Goal: Transaction & Acquisition: Download file/media

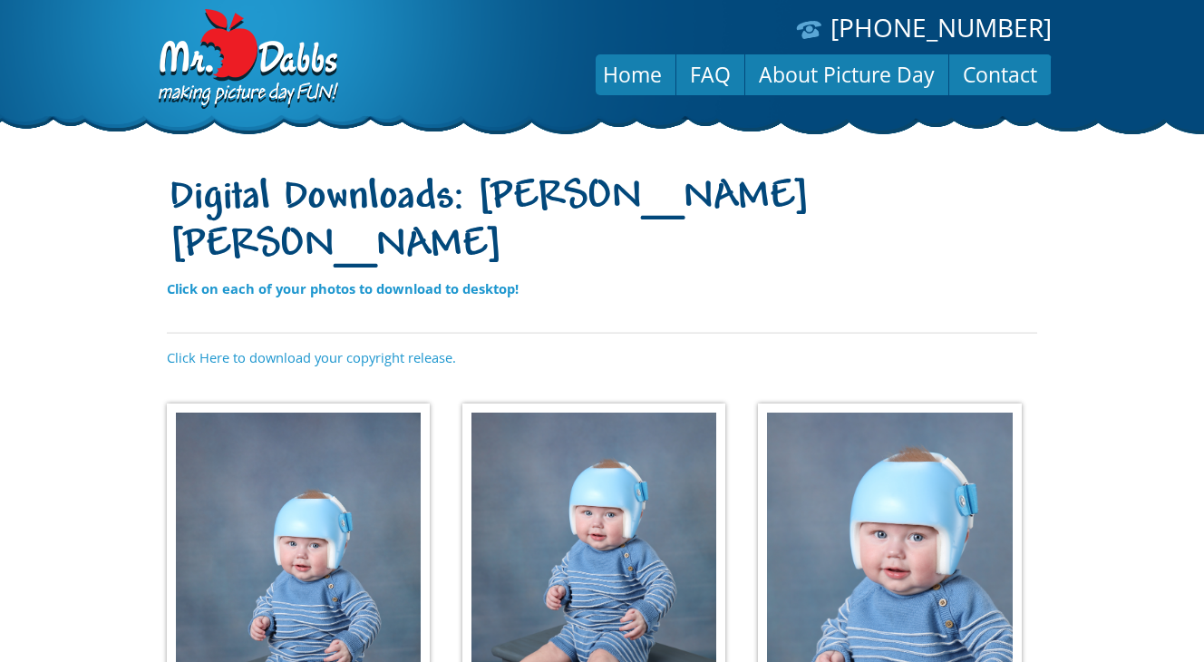
click at [274, 486] on img at bounding box center [298, 595] width 263 height 385
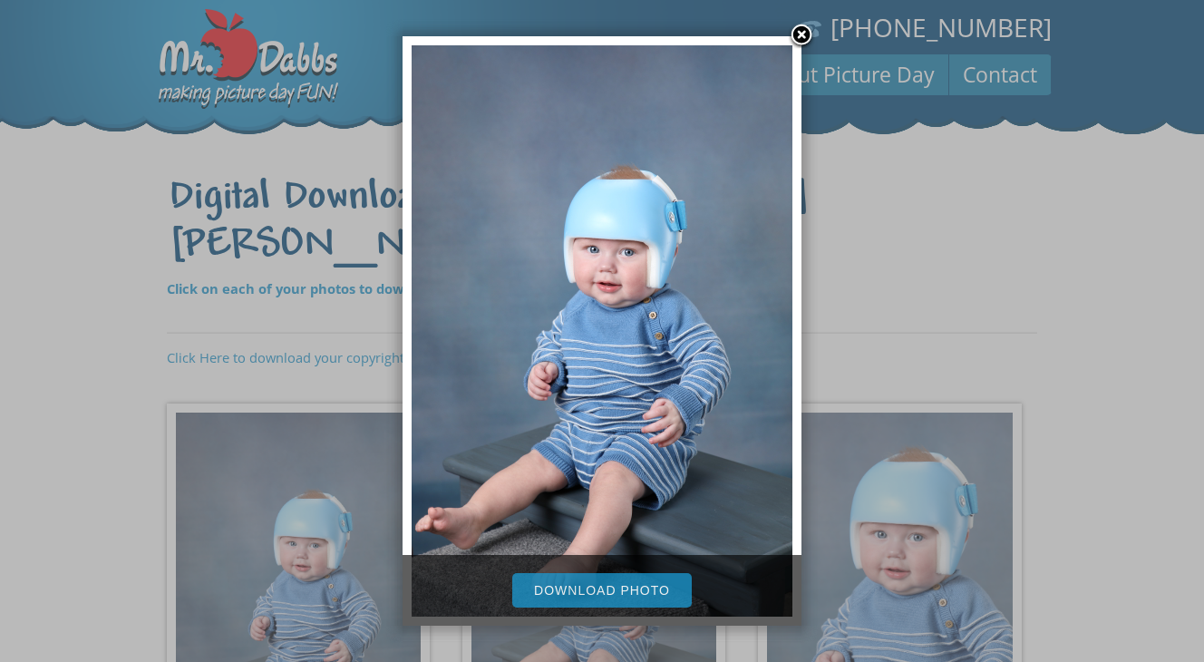
click at [620, 599] on link "Download Photo" at bounding box center [601, 590] width 179 height 34
click at [802, 37] on link at bounding box center [801, 36] width 27 height 27
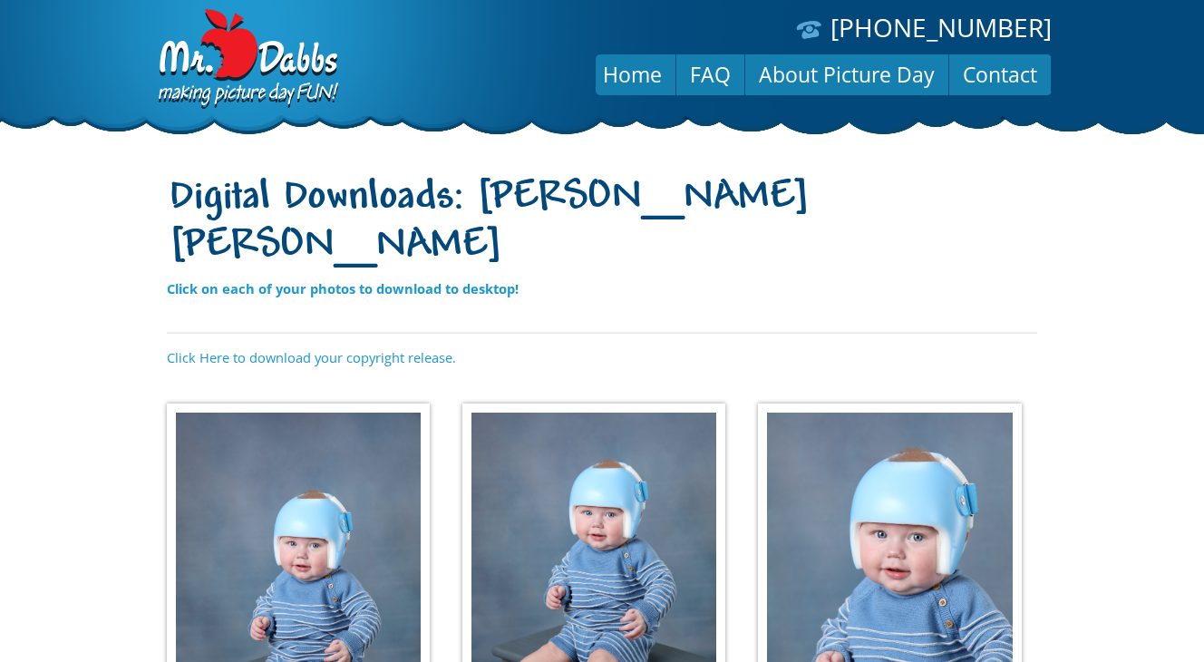
click at [625, 484] on img at bounding box center [593, 565] width 263 height 324
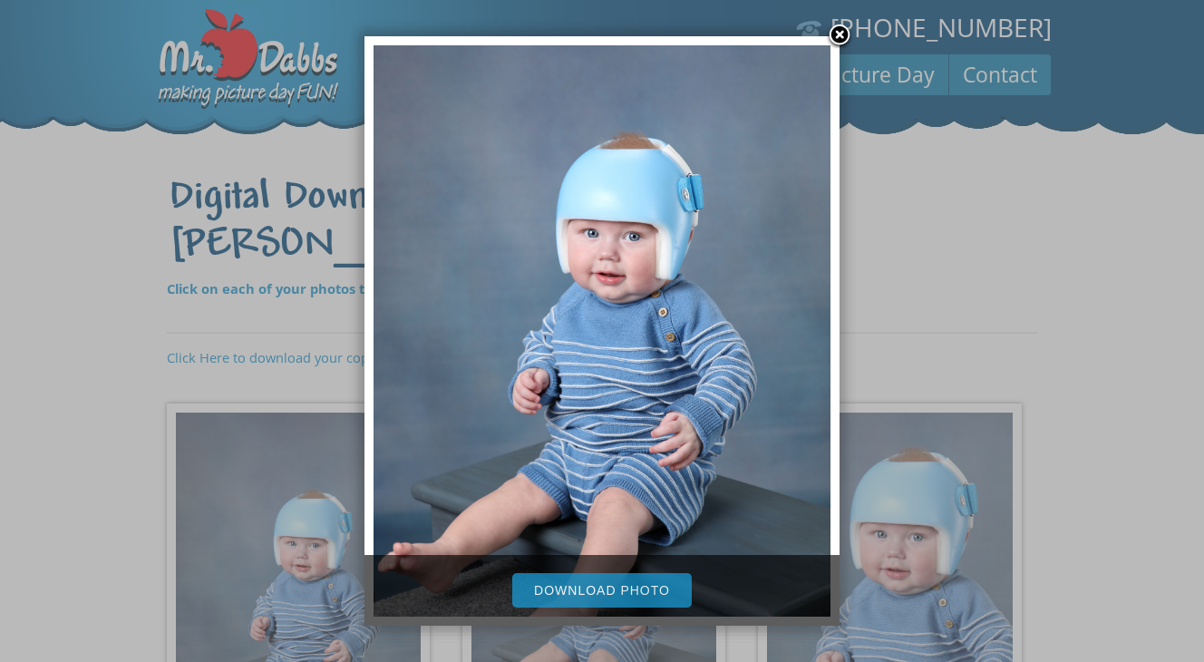
click at [595, 592] on link "Download Photo" at bounding box center [601, 590] width 179 height 34
click at [1119, 298] on div at bounding box center [602, 633] width 1204 height 1266
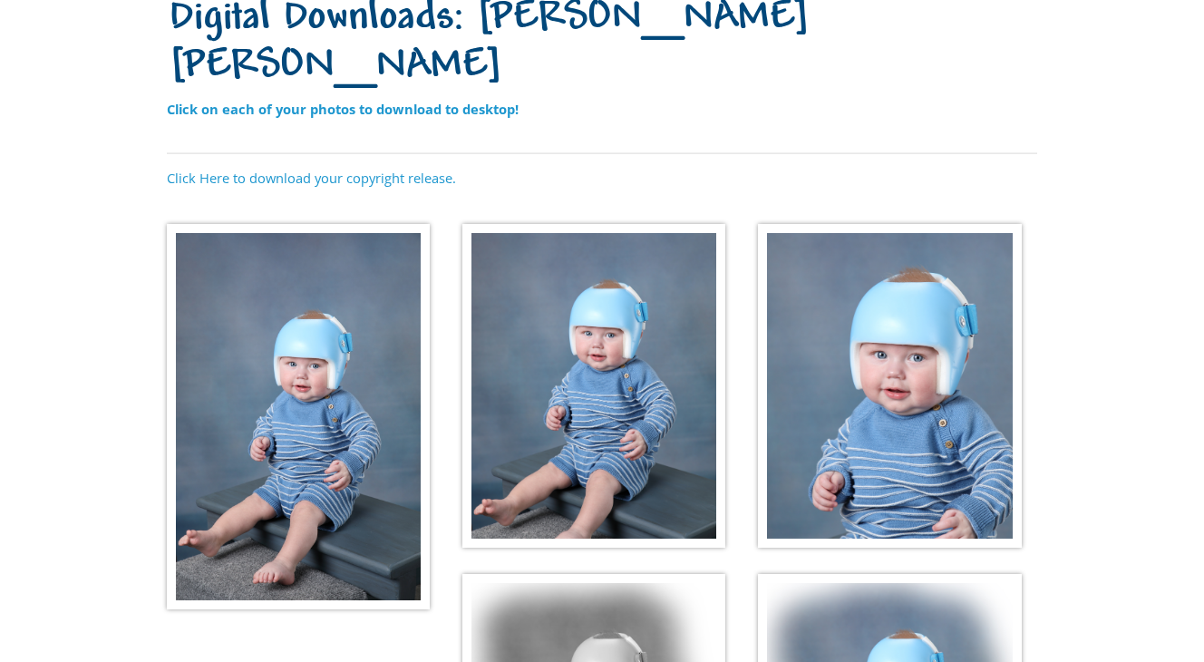
scroll to position [293, 0]
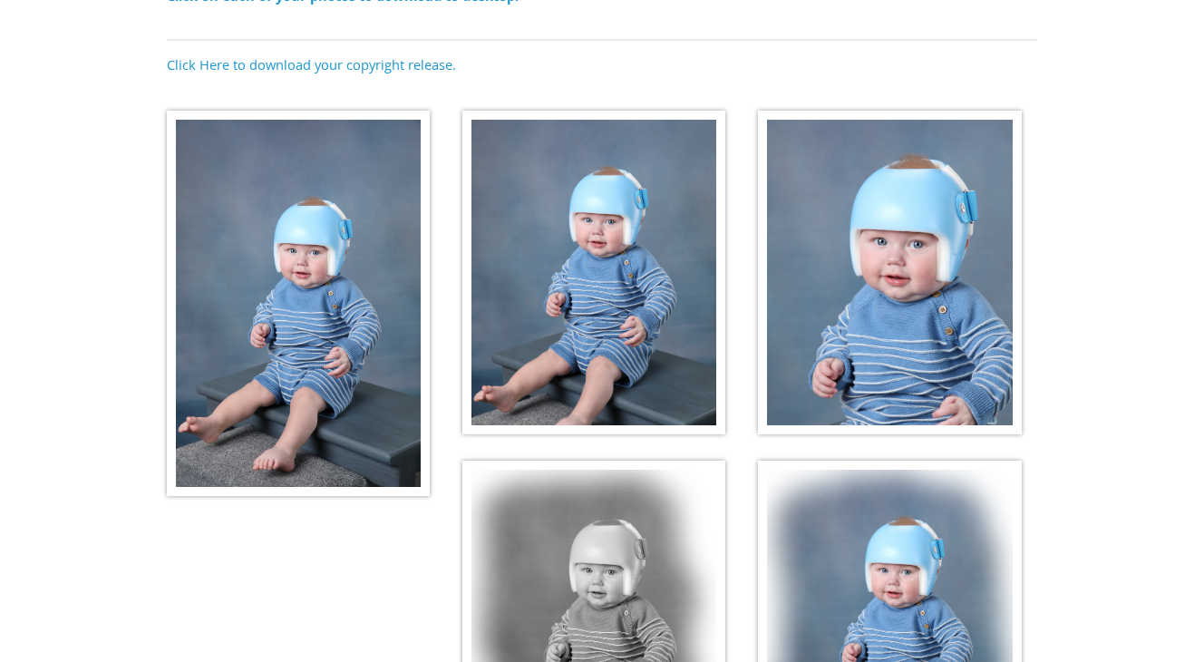
click at [871, 219] on img at bounding box center [889, 273] width 263 height 324
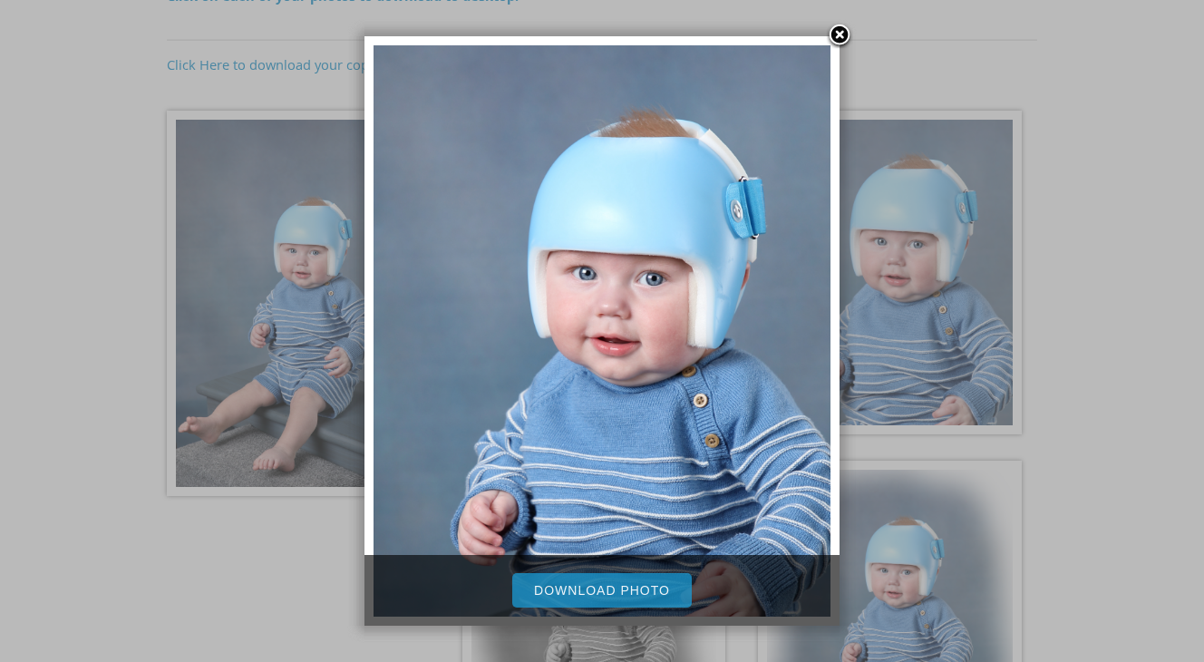
click at [601, 584] on link "Download Photo" at bounding box center [601, 590] width 179 height 34
click at [1064, 392] on div at bounding box center [602, 340] width 1204 height 1266
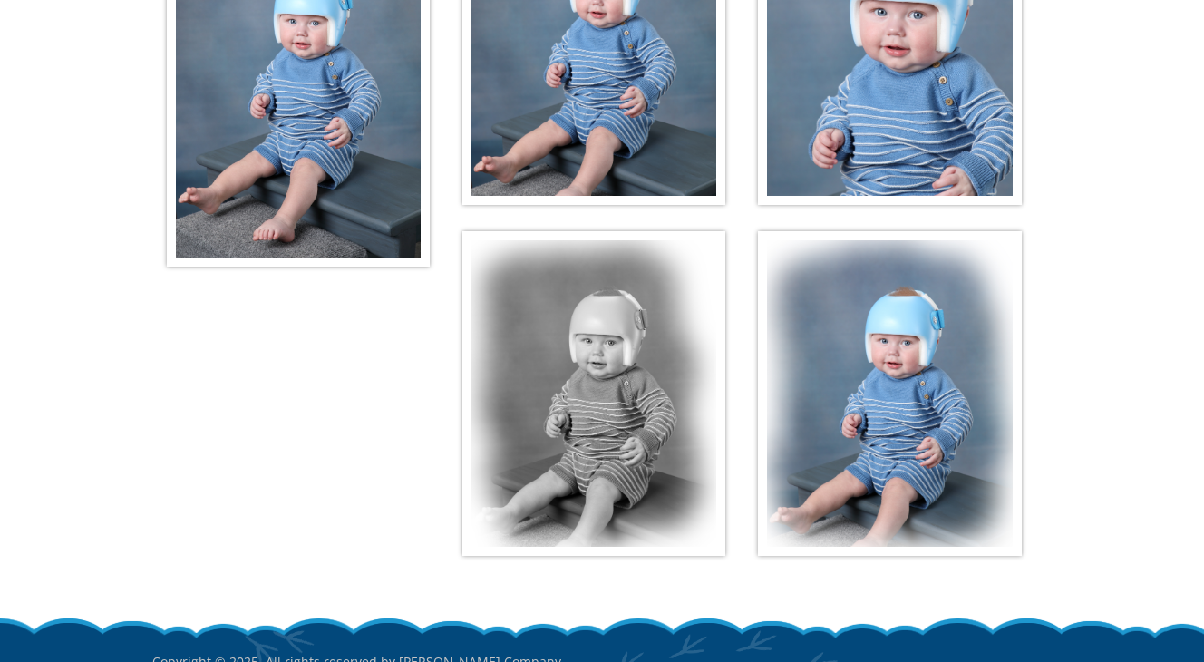
scroll to position [541, 0]
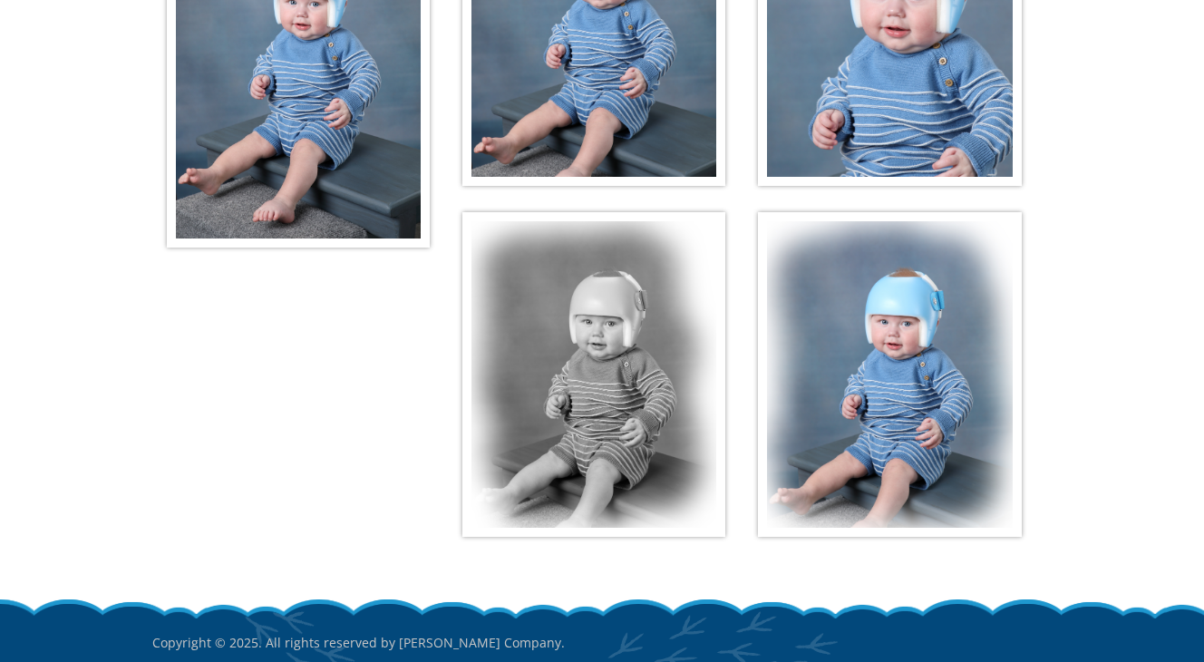
click at [576, 366] on img at bounding box center [593, 374] width 263 height 324
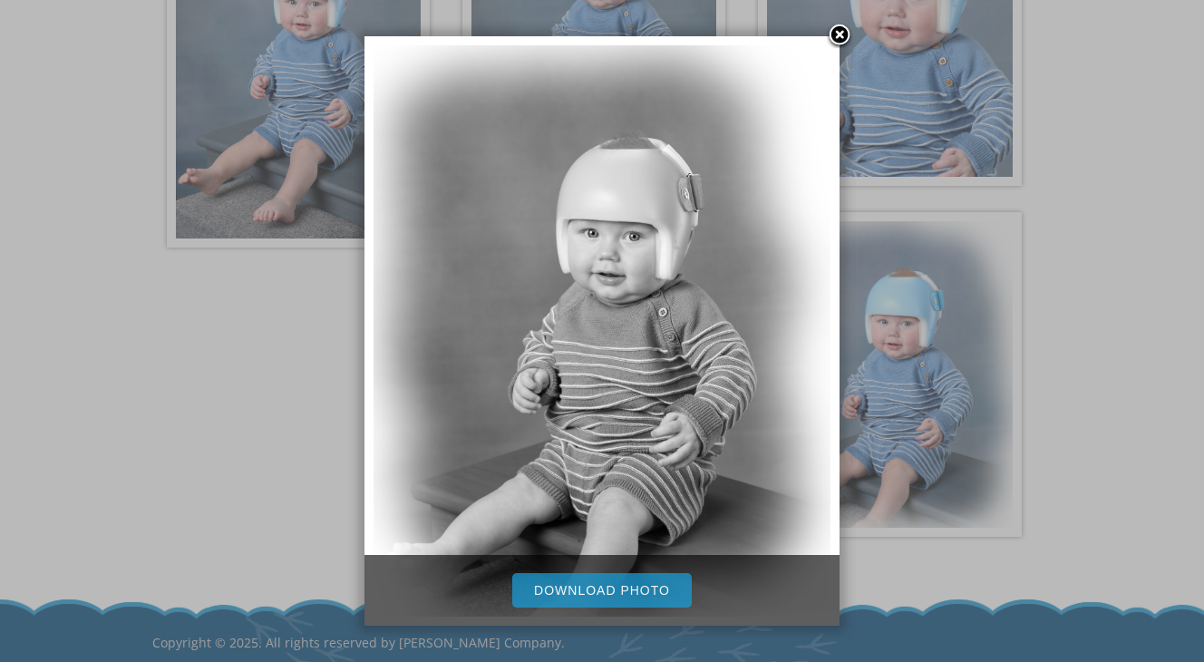
click at [594, 587] on link "Download Photo" at bounding box center [601, 590] width 179 height 34
click at [1127, 266] on div at bounding box center [602, 92] width 1204 height 1266
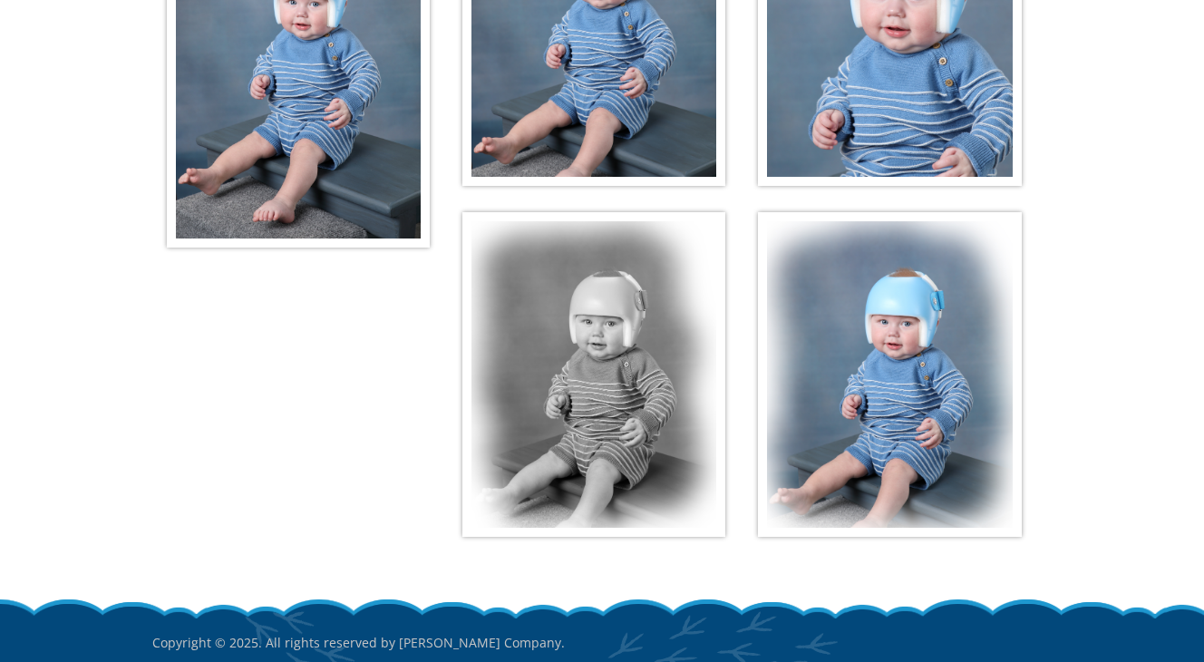
click at [931, 268] on img at bounding box center [889, 374] width 263 height 324
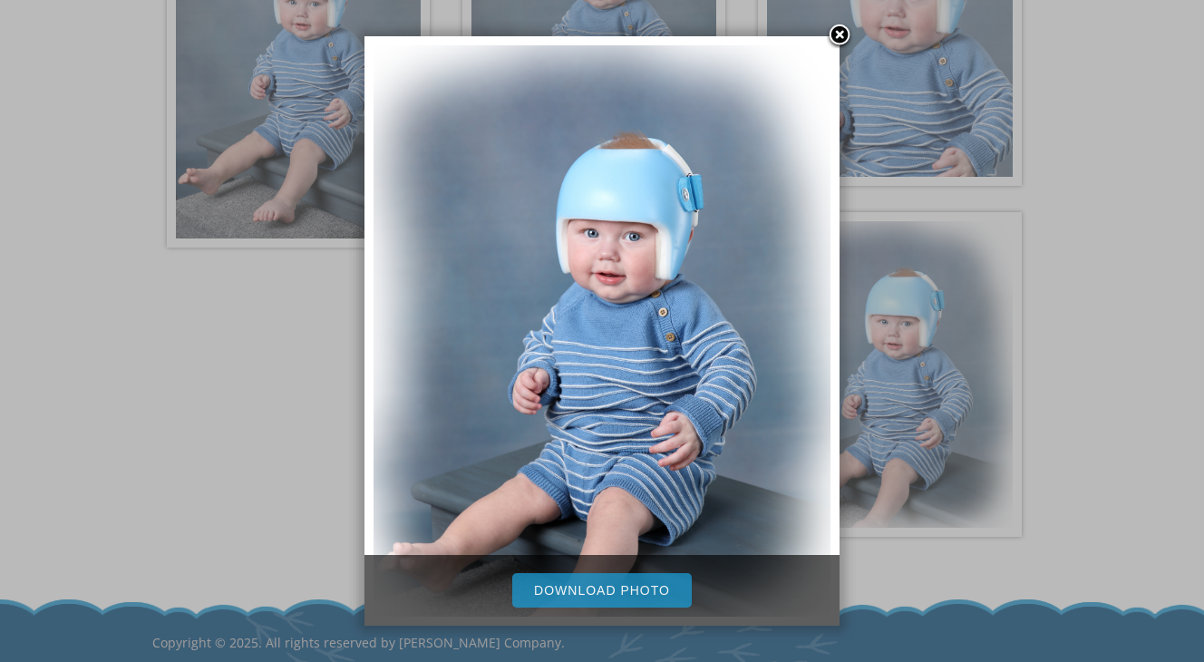
click at [608, 588] on link "Download Photo" at bounding box center [601, 590] width 179 height 34
click at [1050, 279] on div at bounding box center [602, 92] width 1204 height 1266
